Goal: Task Accomplishment & Management: Use online tool/utility

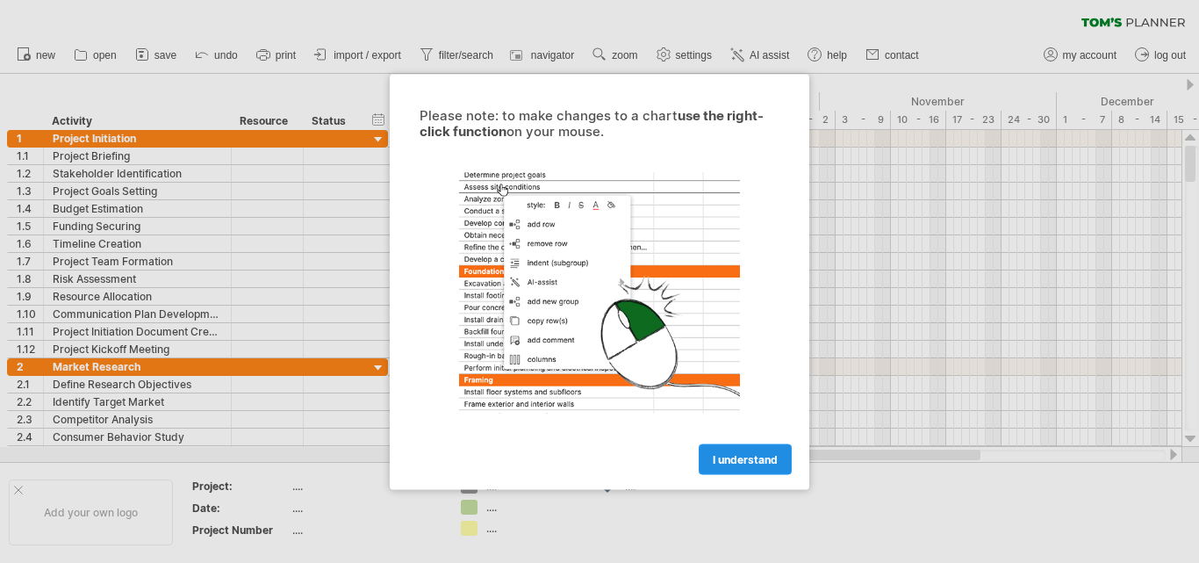
click at [719, 454] on span "I understand" at bounding box center [745, 458] width 65 height 13
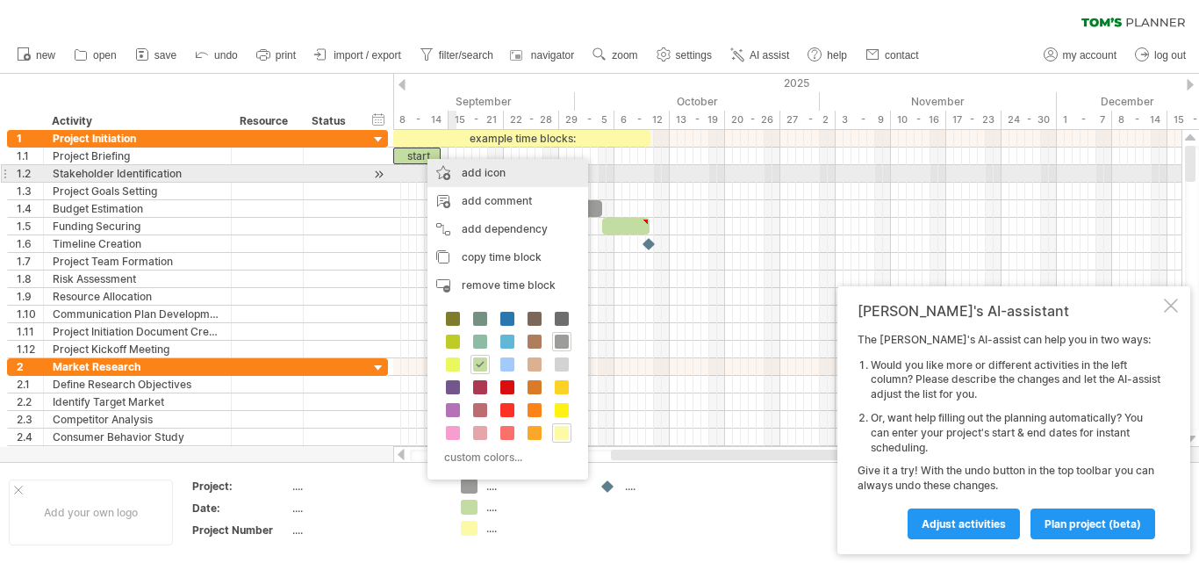
click at [474, 168] on div "add icon" at bounding box center [508, 173] width 161 height 28
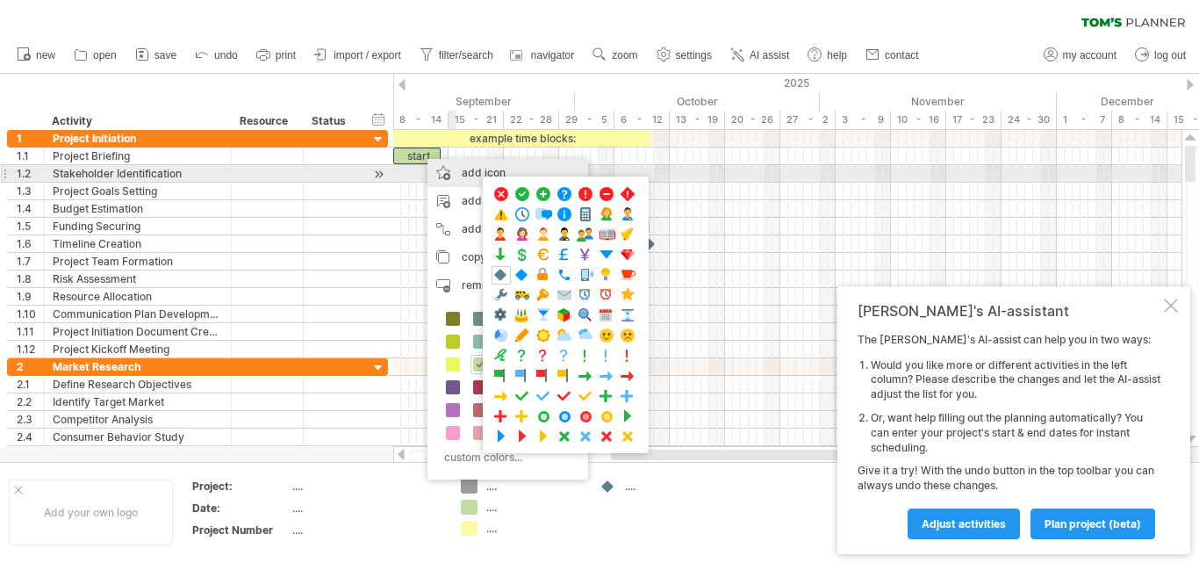
click at [474, 168] on div "add icon" at bounding box center [508, 173] width 161 height 28
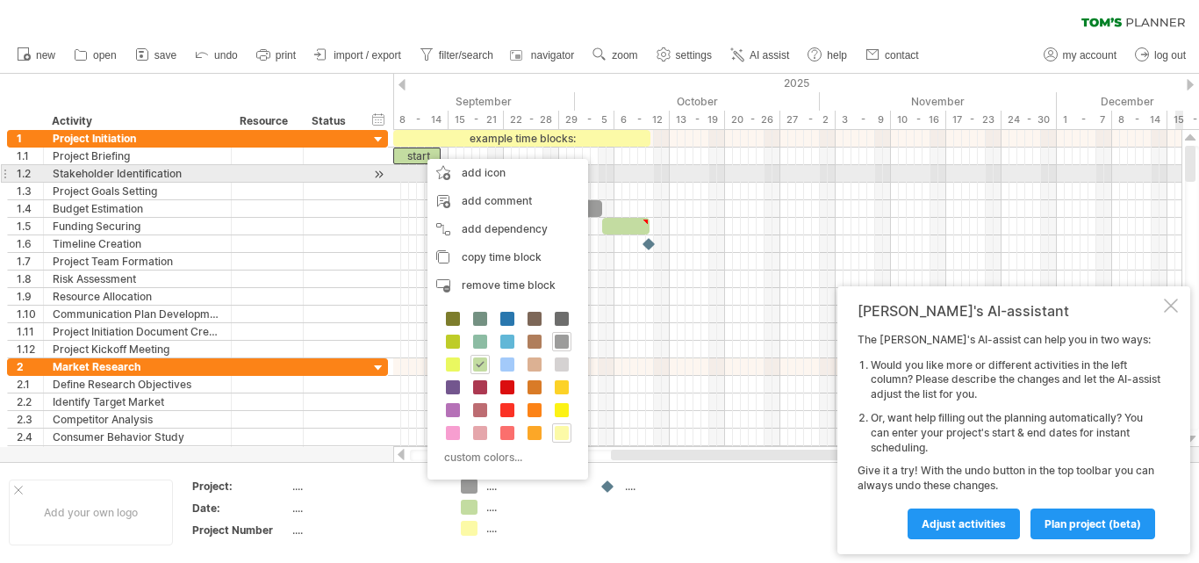
click at [1195, 173] on div at bounding box center [1190, 164] width 11 height 36
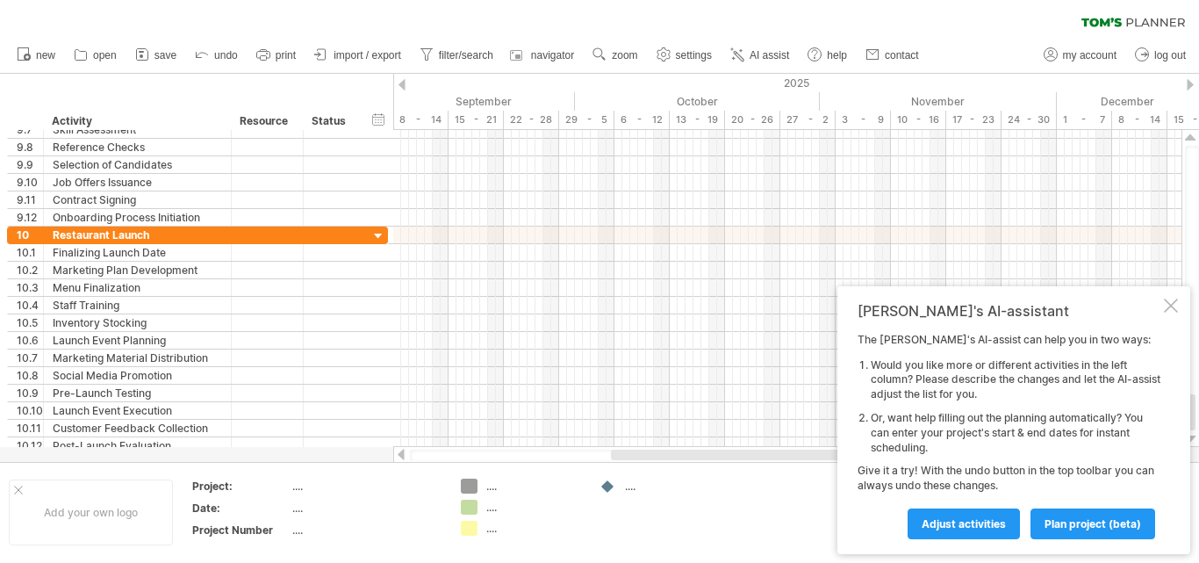
drag, startPoint x: 1189, startPoint y: 168, endPoint x: 1196, endPoint y: 443, distance: 275.8
click at [1198, 464] on div "Trying to reach [DOMAIN_NAME] Connected again... 0% clear filter new 1" at bounding box center [599, 281] width 1199 height 563
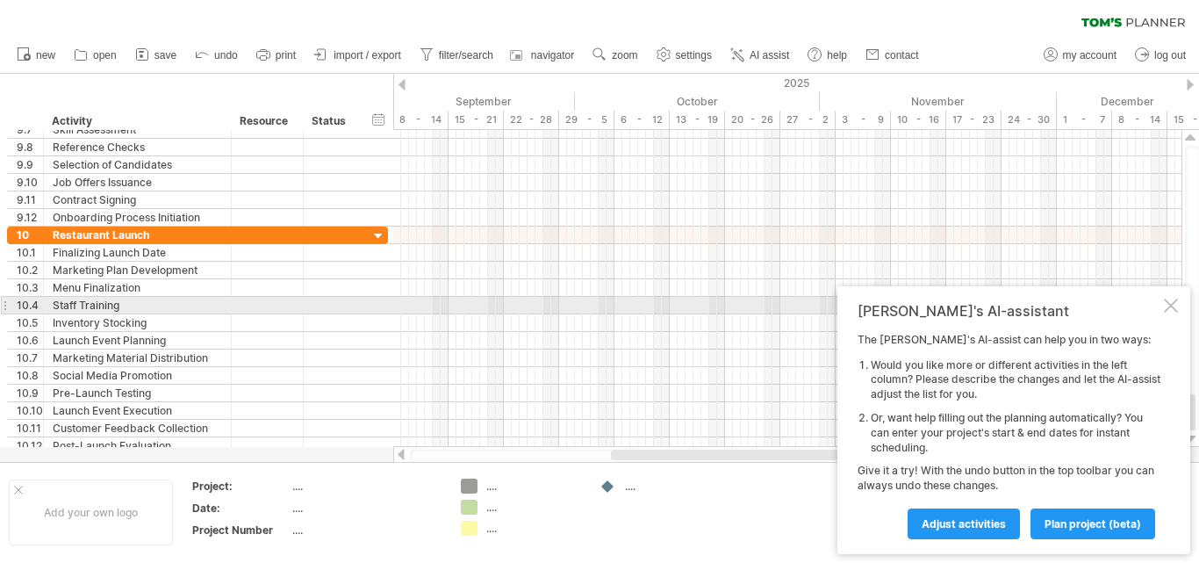
click at [1166, 304] on div at bounding box center [1171, 306] width 14 height 14
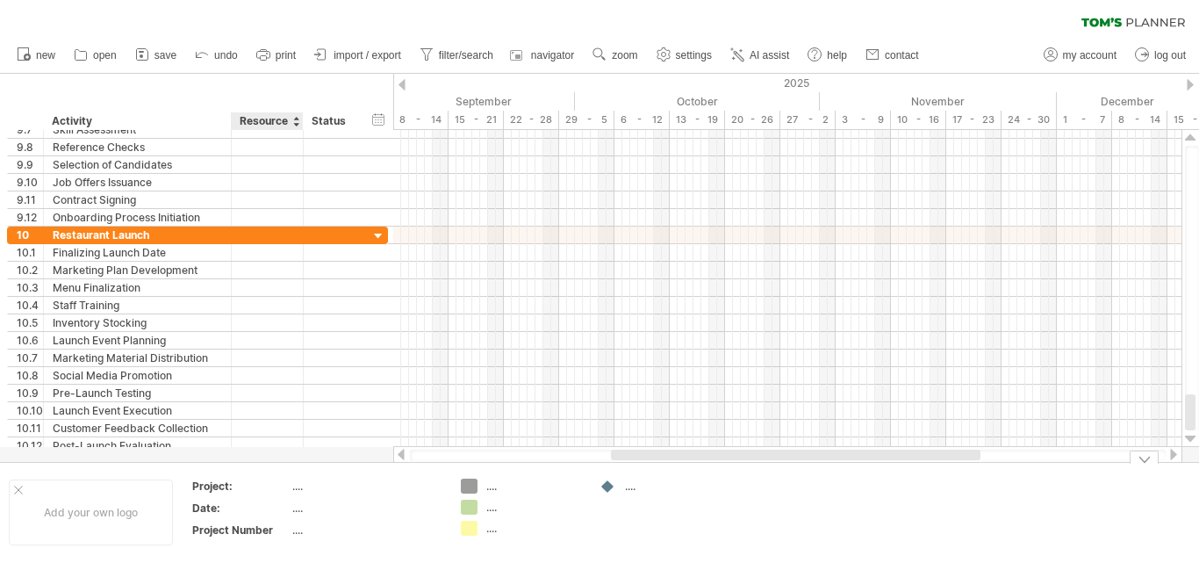
click at [295, 489] on div "...." at bounding box center [366, 486] width 148 height 15
type input "**********"
click at [294, 508] on div "...." at bounding box center [366, 507] width 148 height 15
type input "**********"
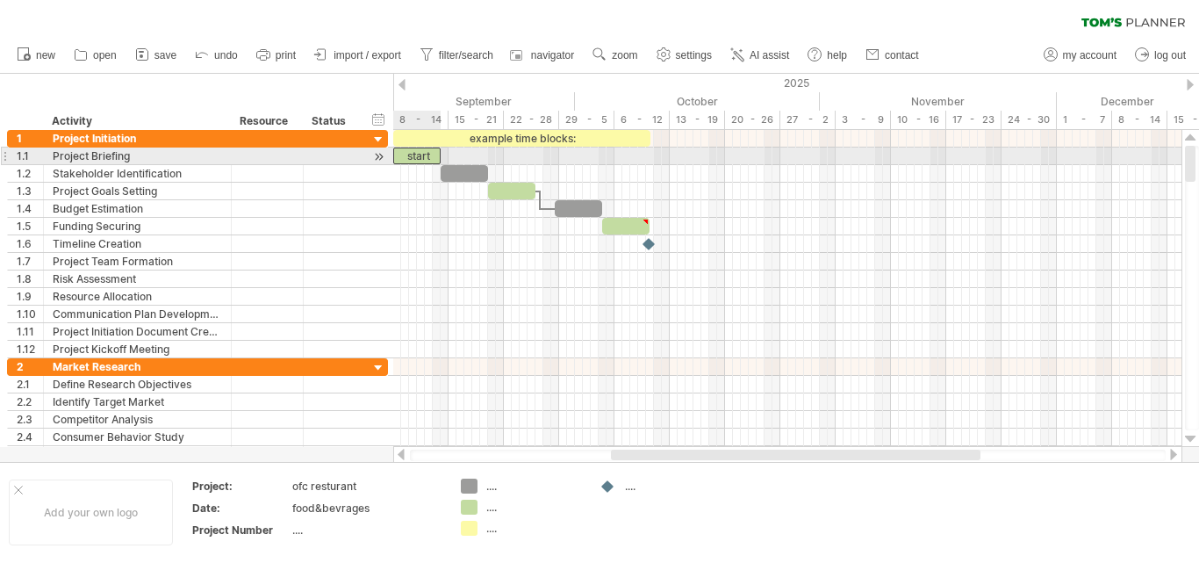
click at [419, 155] on div "start" at bounding box center [416, 156] width 47 height 17
